Goal: Navigation & Orientation: Find specific page/section

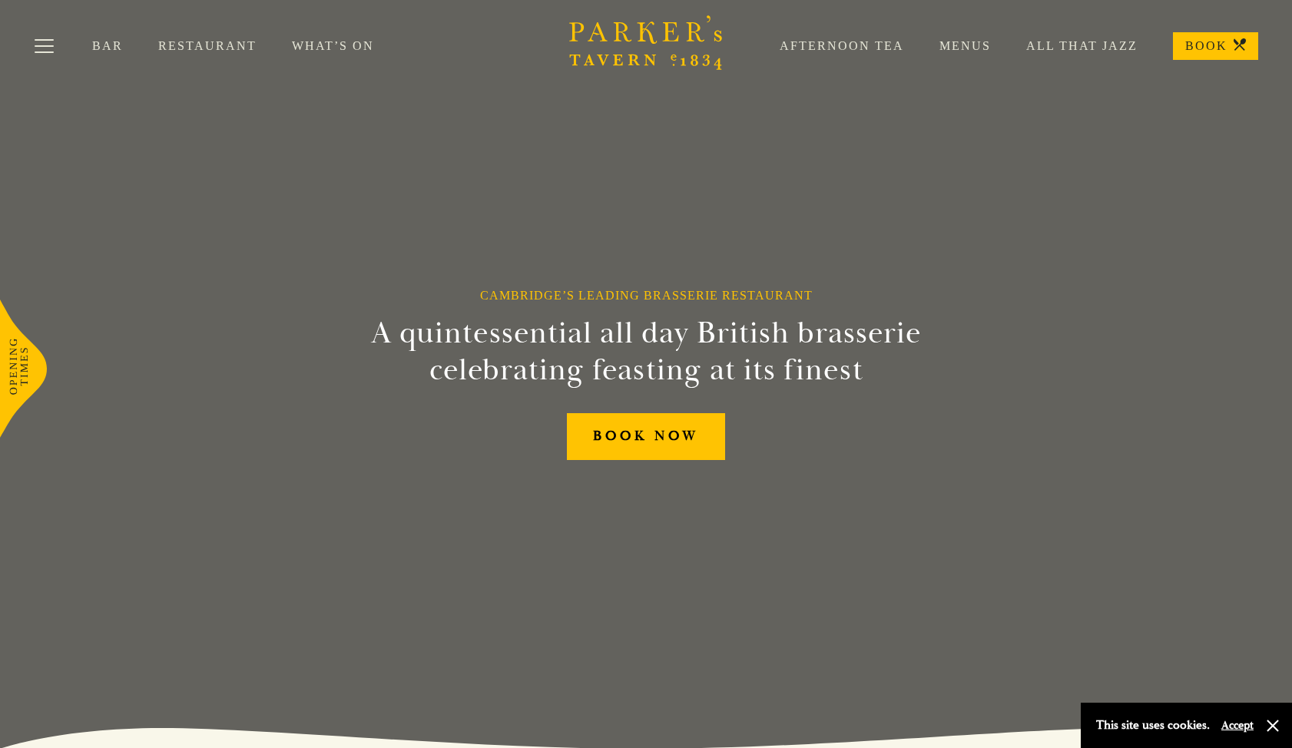
click at [845, 43] on link "Afternoon Tea" at bounding box center [824, 45] width 160 height 15
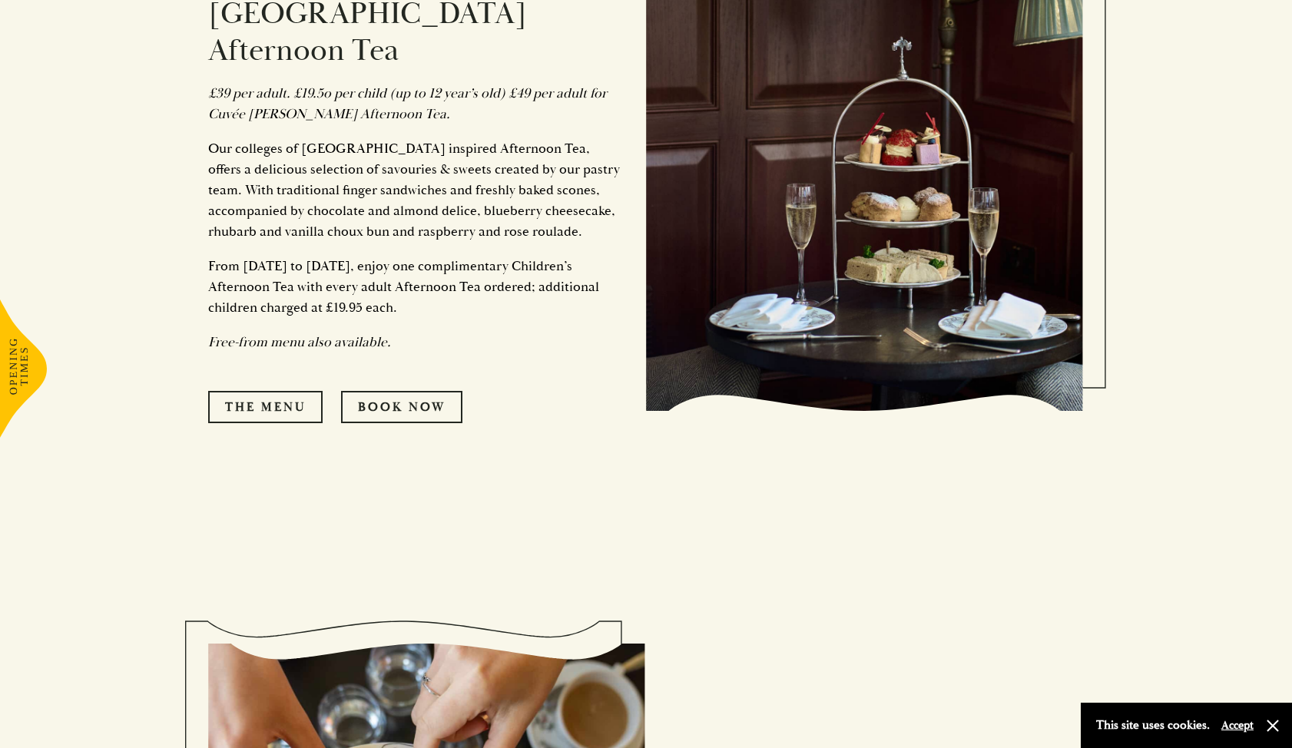
scroll to position [992, 0]
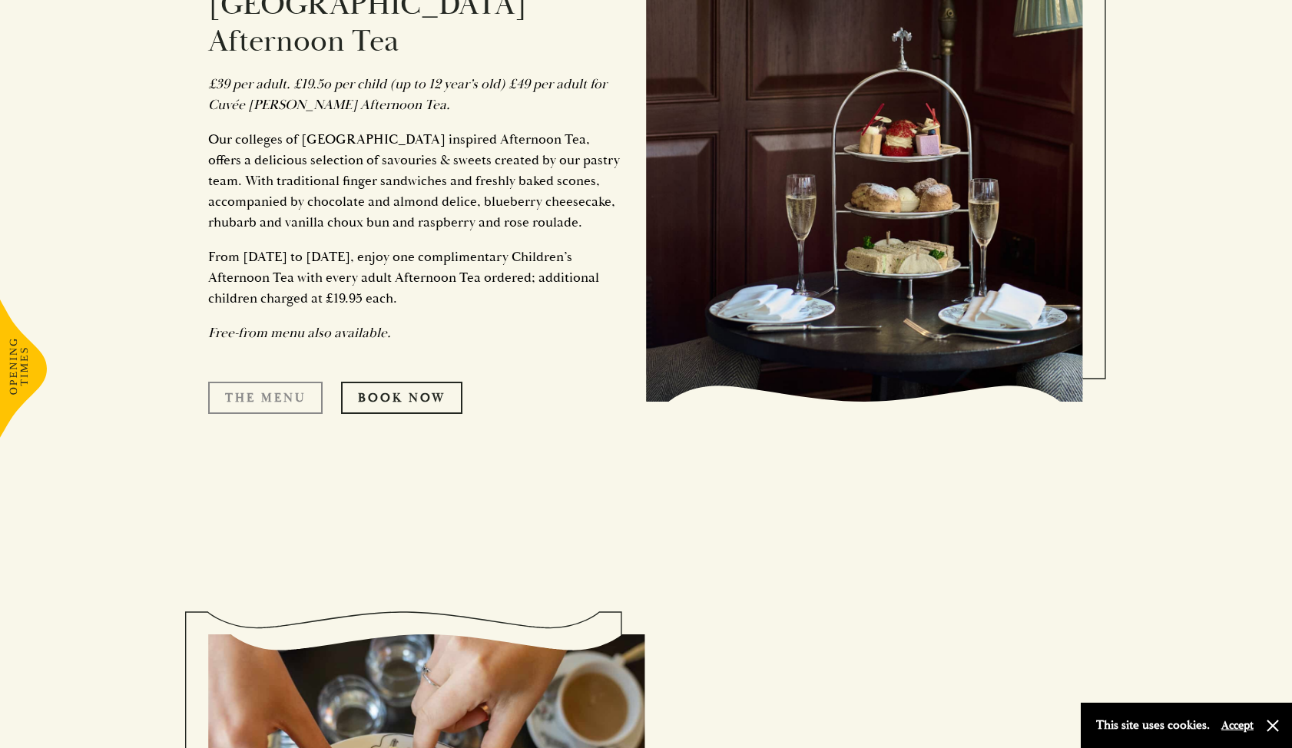
click at [274, 382] on link "The Menu" at bounding box center [265, 398] width 114 height 32
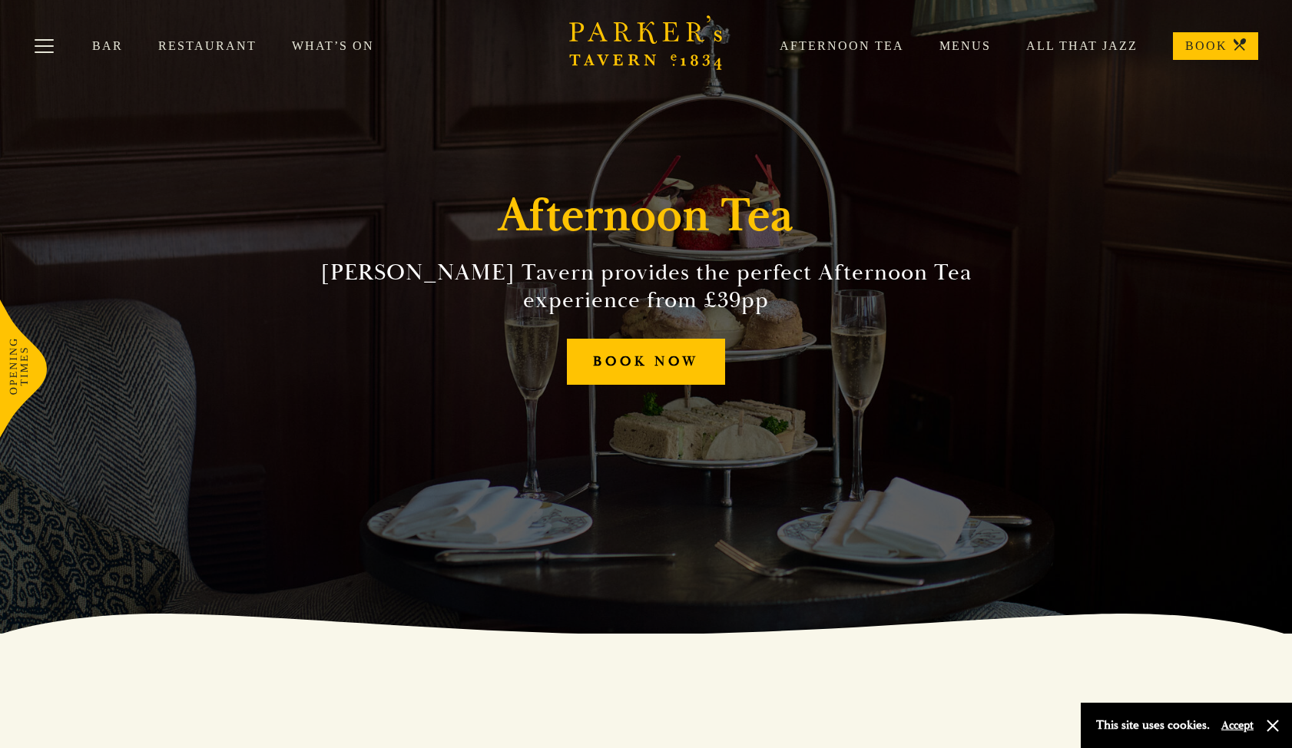
scroll to position [0, 0]
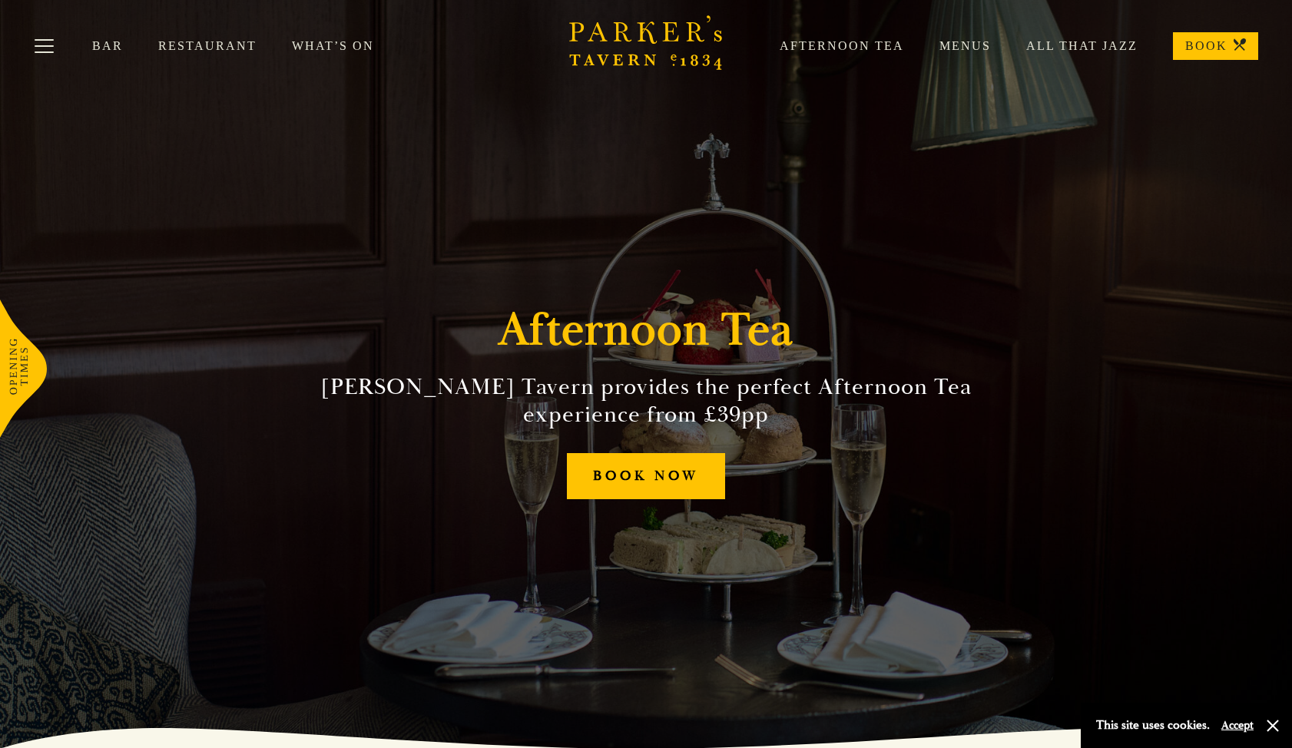
click at [974, 48] on link "Menus" at bounding box center [947, 45] width 87 height 15
click at [56, 46] on button "Toggle navigation" at bounding box center [44, 48] width 65 height 65
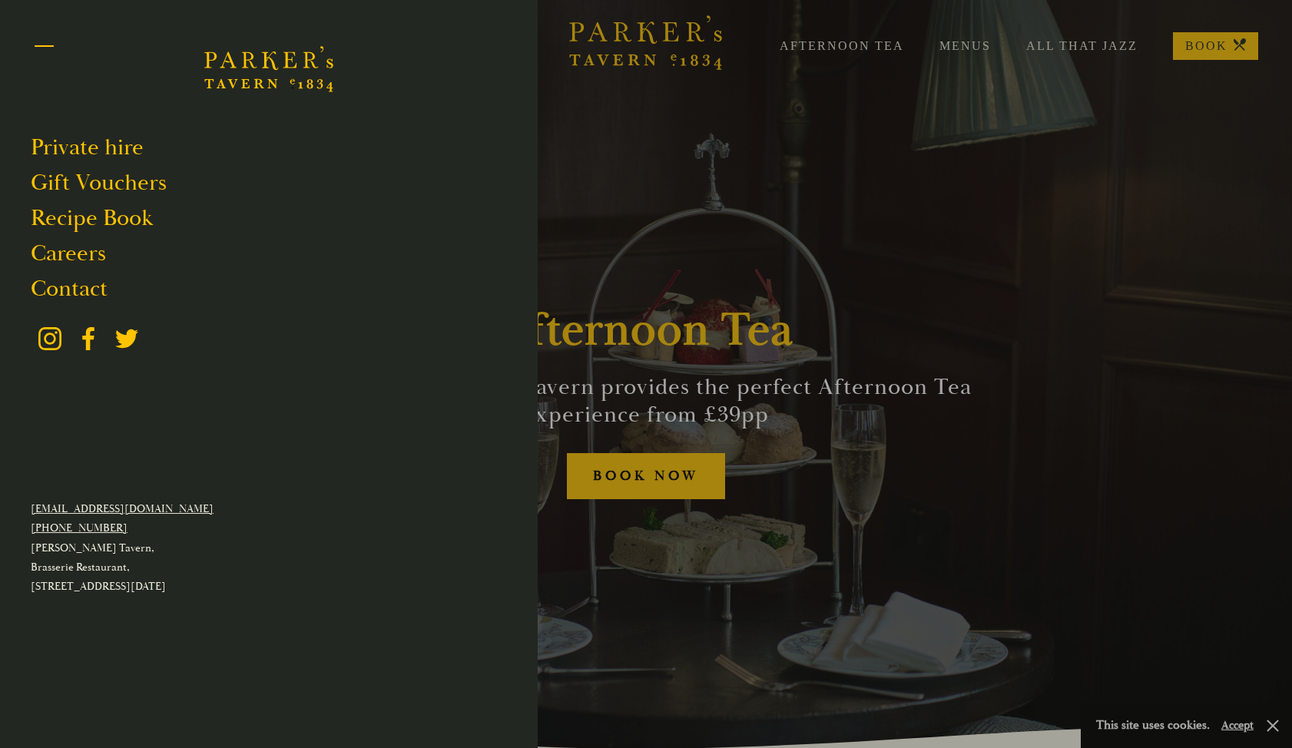
click at [43, 45] on button "Toggle navigation" at bounding box center [44, 48] width 65 height 65
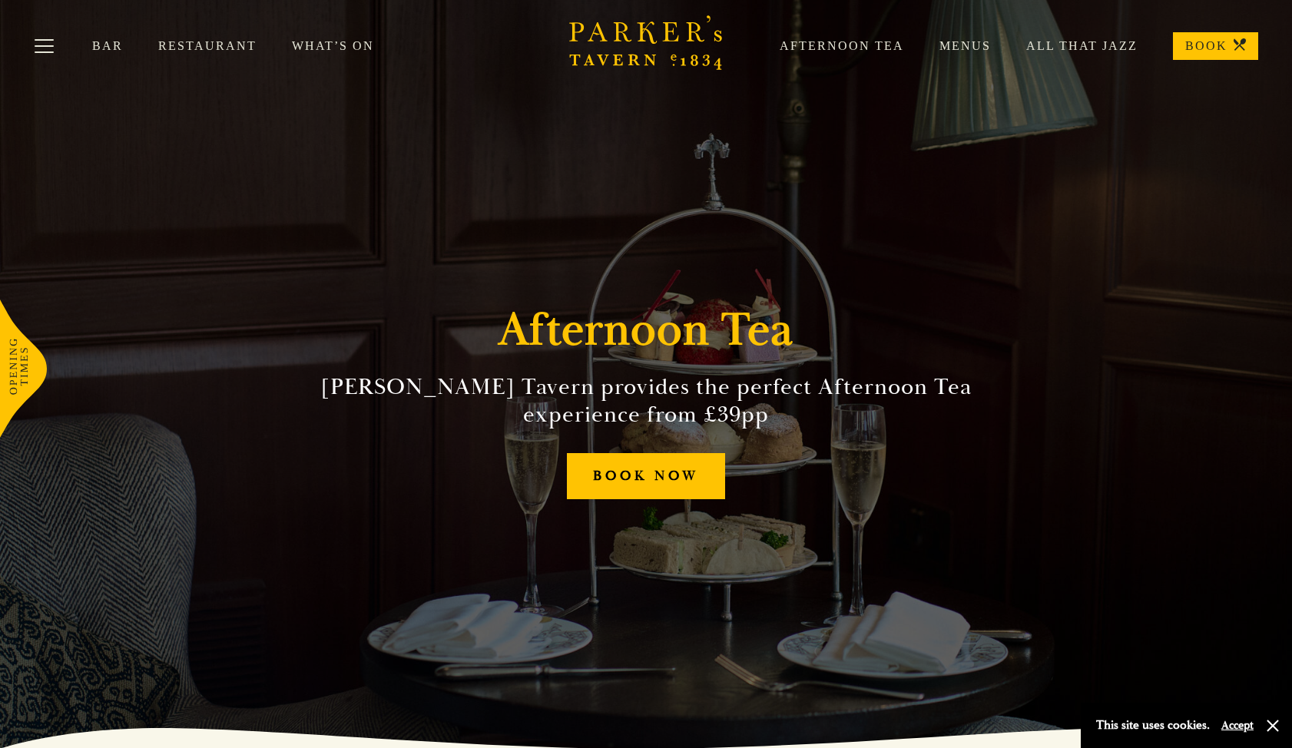
click at [195, 44] on link "Restaurant" at bounding box center [225, 45] width 134 height 15
click at [213, 44] on link "Restaurant" at bounding box center [225, 45] width 134 height 15
click at [986, 50] on link "Menus" at bounding box center [947, 45] width 87 height 15
